Goal: Task Accomplishment & Management: Manage account settings

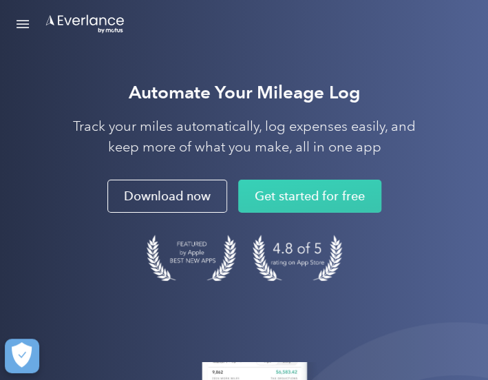
click at [17, 23] on div "Open Menu" at bounding box center [23, 23] width 12 height 1
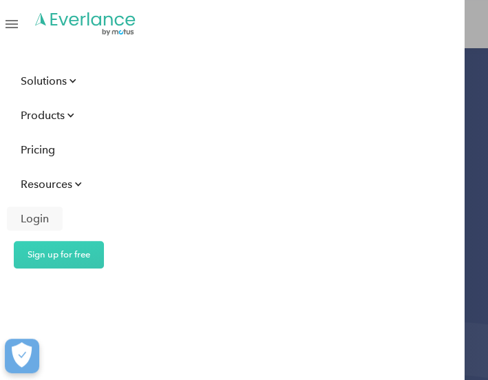
click at [37, 218] on div "Login" at bounding box center [35, 218] width 28 height 17
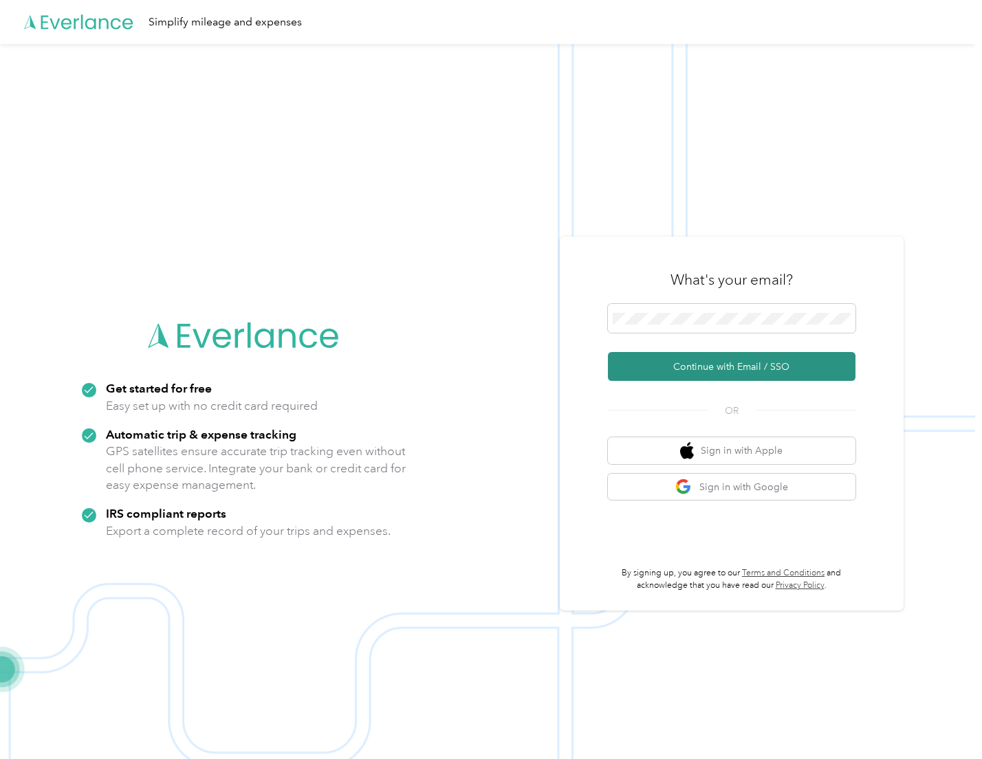
click at [736, 362] on button "Continue with Email / SSO" at bounding box center [732, 366] width 248 height 29
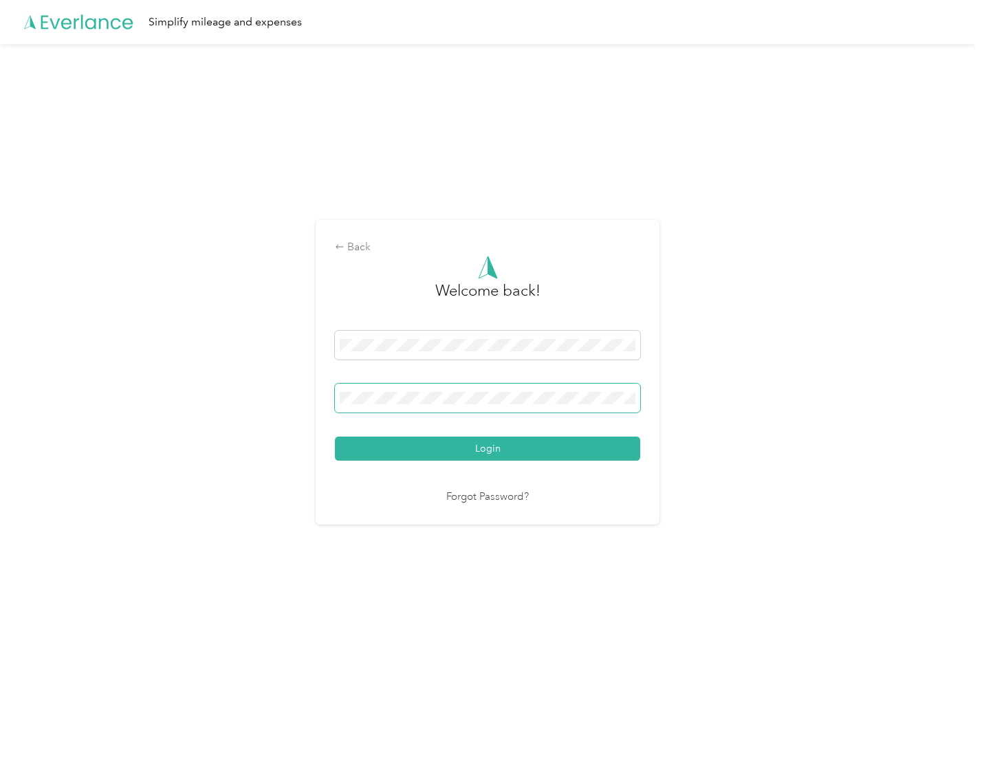
click at [435, 406] on span at bounding box center [487, 398] width 305 height 29
click at [335, 437] on button "Login" at bounding box center [487, 449] width 305 height 24
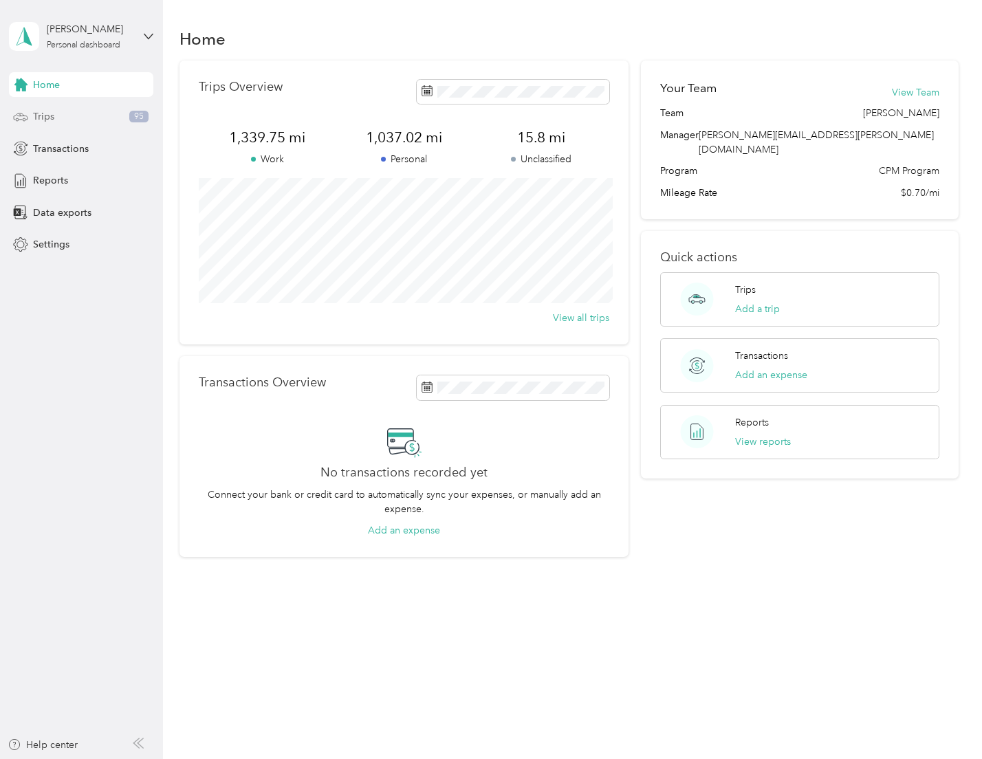
click at [56, 113] on div "Trips 95" at bounding box center [81, 117] width 144 height 25
